Goal: Find specific page/section: Find specific page/section

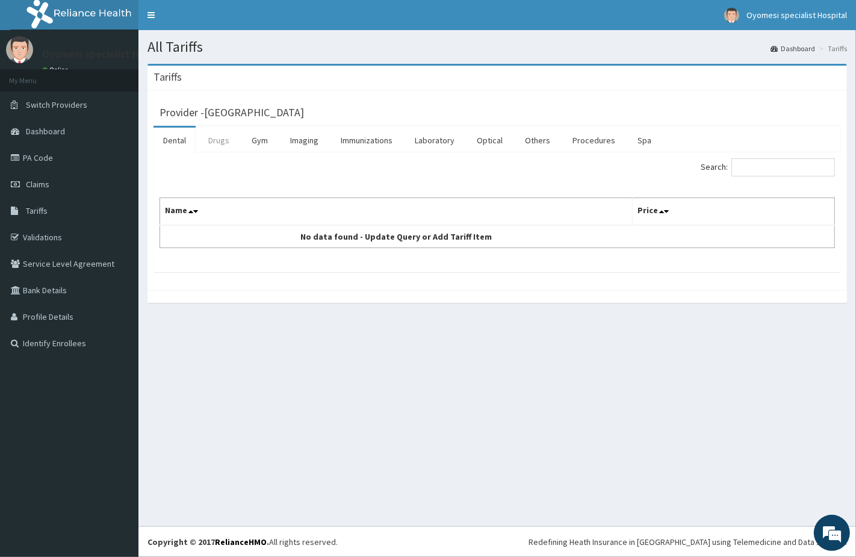
click at [215, 148] on link "Drugs" at bounding box center [219, 140] width 40 height 25
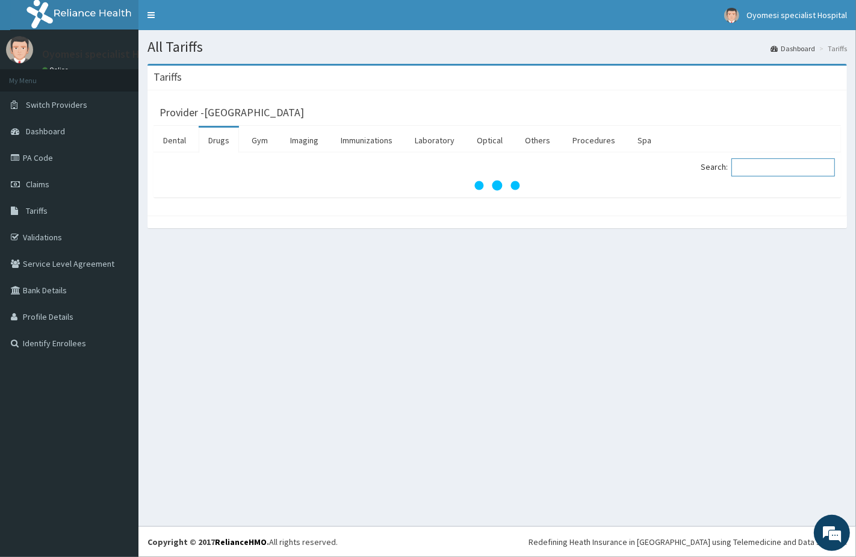
click at [766, 170] on input "Search:" at bounding box center [783, 167] width 104 height 18
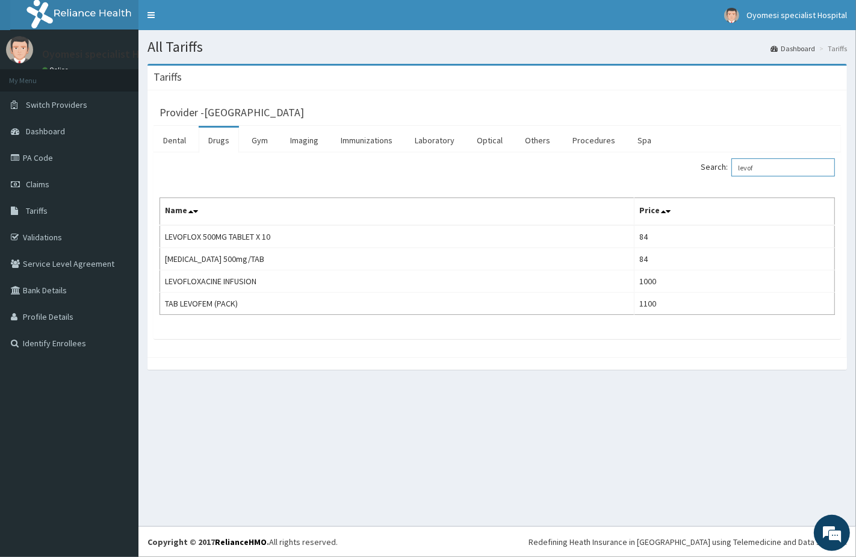
type input "levof"
click at [43, 158] on link "PA Code" at bounding box center [69, 157] width 138 height 26
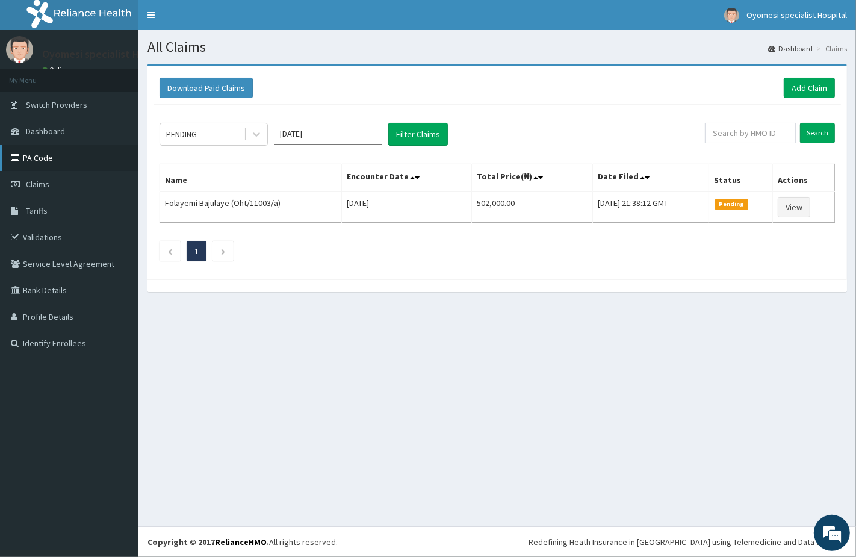
click at [48, 160] on link "PA Code" at bounding box center [69, 157] width 138 height 26
